Goal: Transaction & Acquisition: Subscribe to service/newsletter

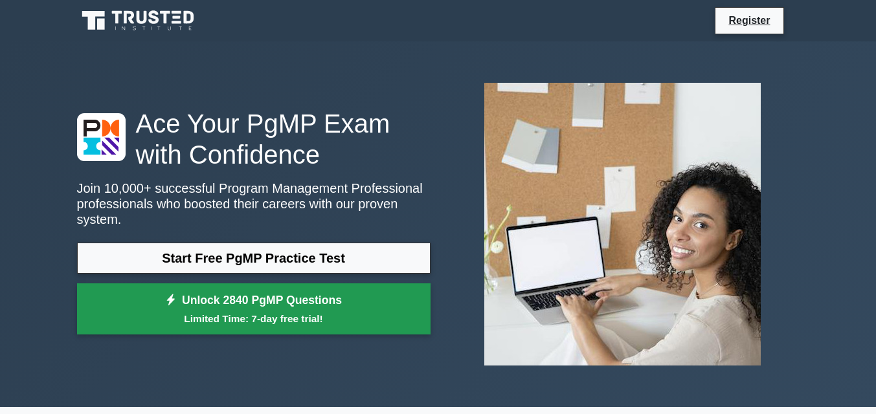
click at [324, 319] on link "Unlock 2840 PgMP Questions Limited Time: 7-day free trial!" at bounding box center [254, 310] width 354 height 52
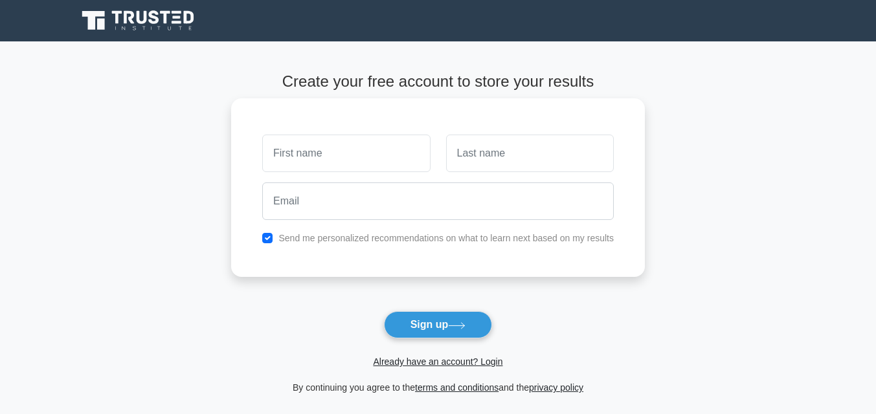
click at [339, 162] on input "text" at bounding box center [346, 154] width 168 height 38
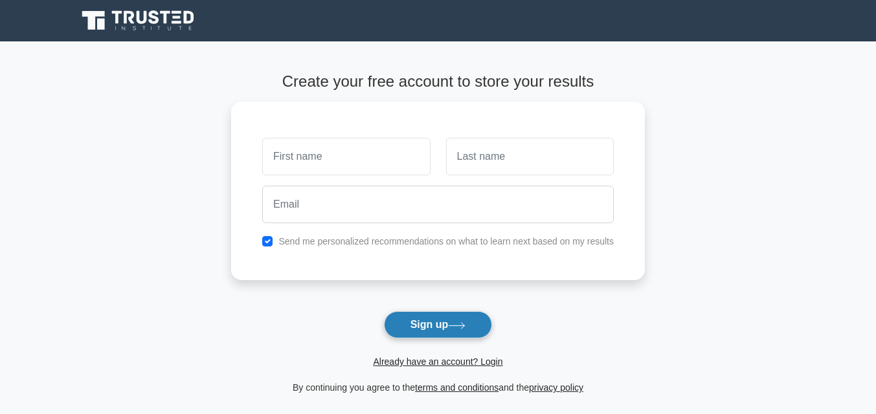
click at [465, 326] on icon at bounding box center [457, 325] width 16 height 6
